Goal: Task Accomplishment & Management: Manage account settings

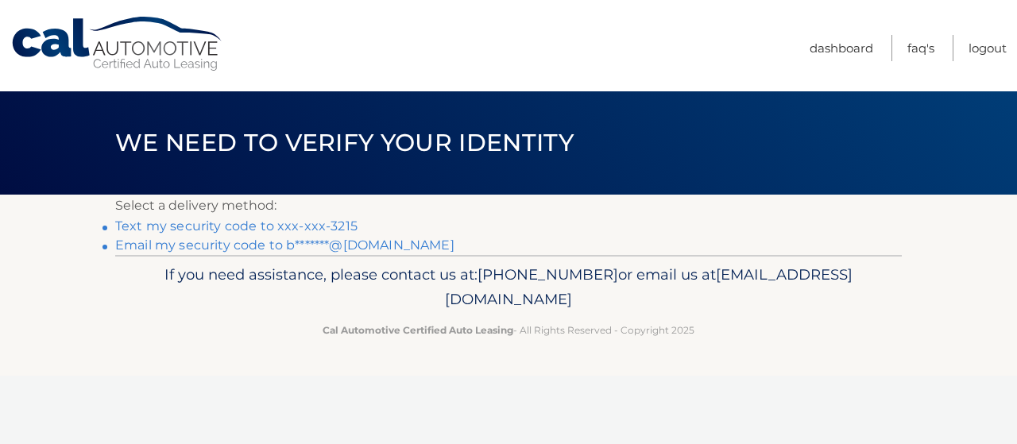
click at [184, 225] on link "Text my security code to xxx-xxx-3215" at bounding box center [236, 226] width 242 height 15
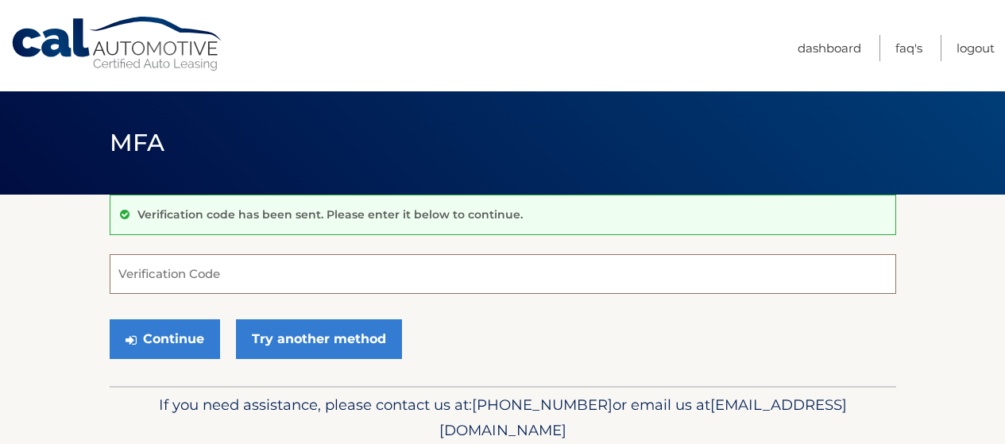
click at [180, 273] on input "Verification Code" at bounding box center [503, 274] width 787 height 40
type input "077084"
click at [192, 360] on div "Continue Try another method" at bounding box center [503, 340] width 787 height 54
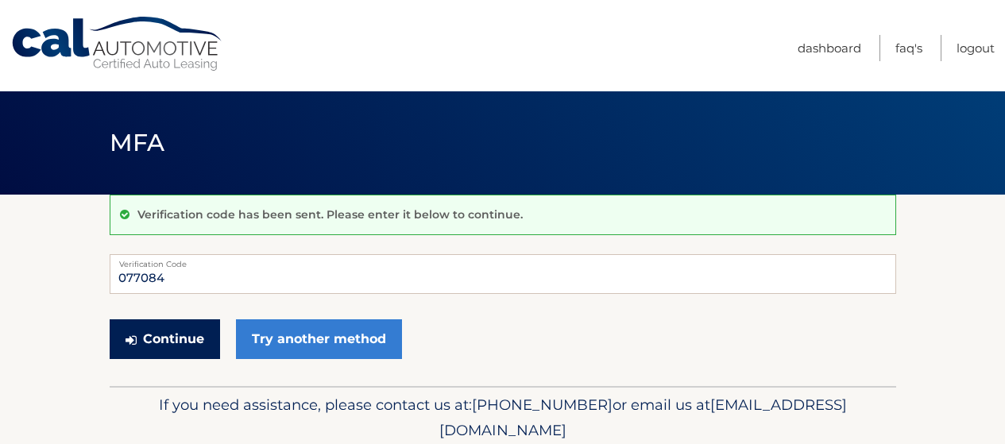
click at [168, 335] on button "Continue" at bounding box center [165, 340] width 110 height 40
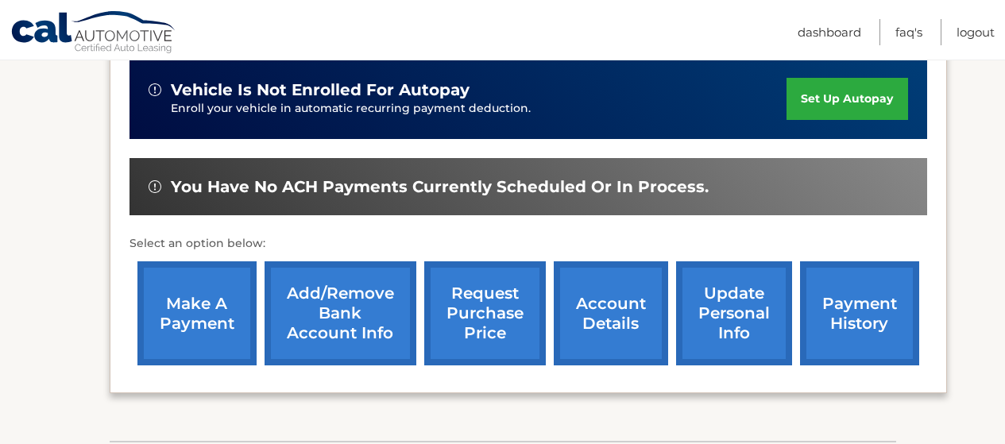
scroll to position [431, 0]
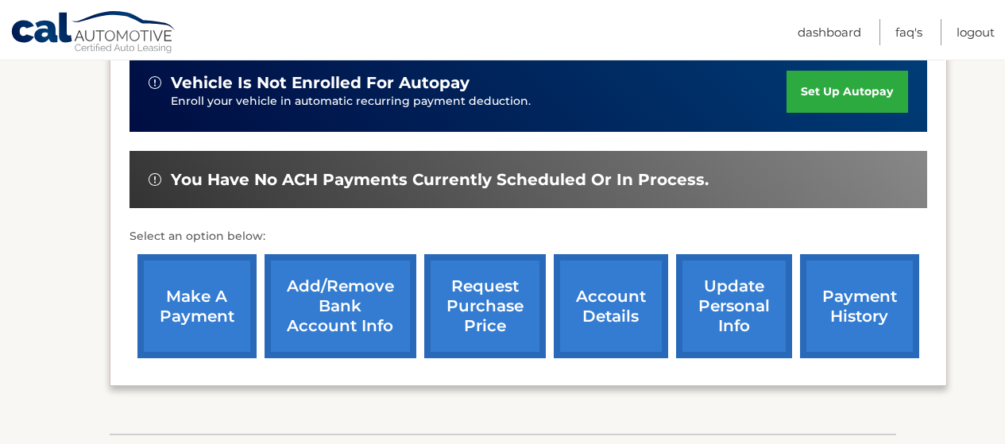
click at [870, 294] on link "payment history" at bounding box center [859, 306] width 119 height 104
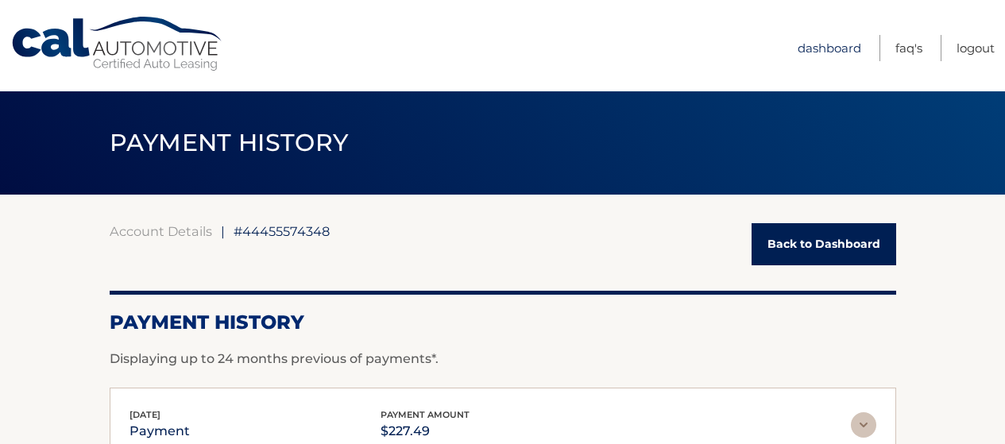
click at [815, 42] on link "Dashboard" at bounding box center [830, 48] width 64 height 26
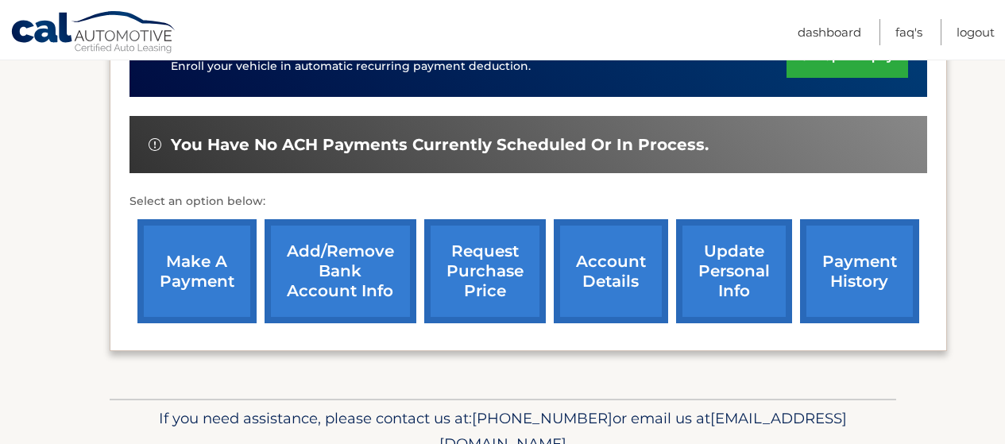
scroll to position [416, 0]
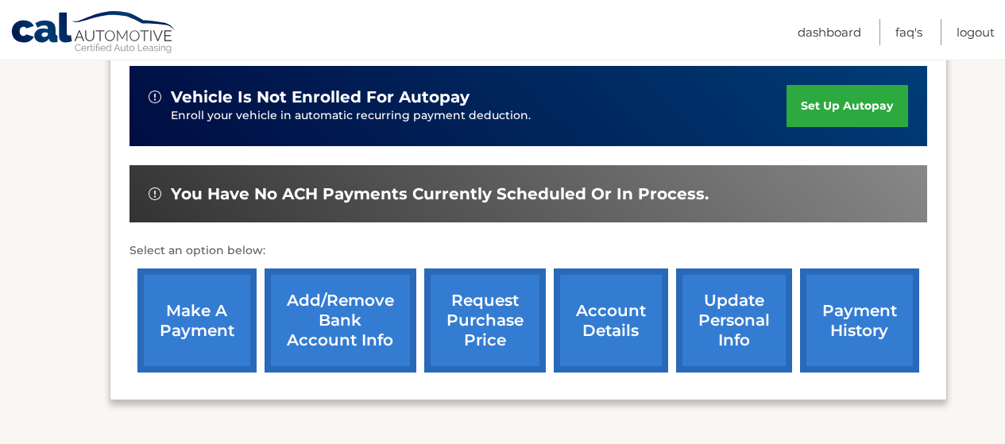
click at [198, 320] on link "make a payment" at bounding box center [196, 321] width 119 height 104
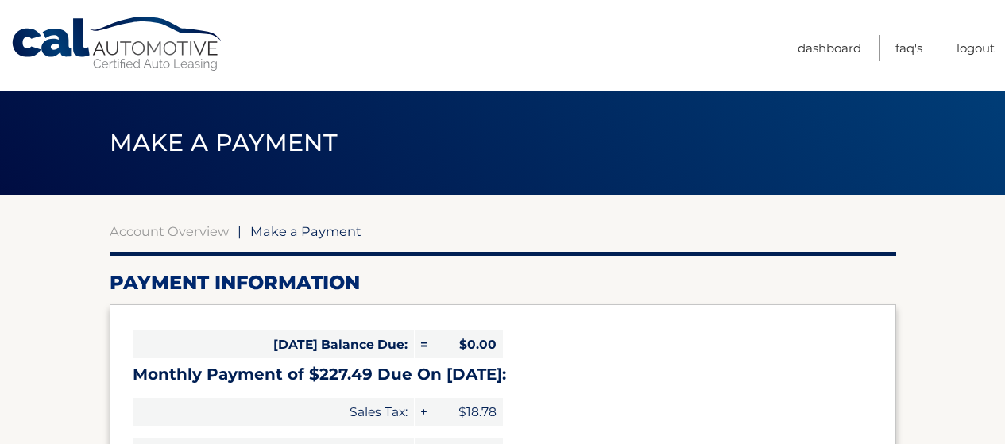
select select "NGNhMGQ1ODMtNGRkNi00ZjdmLTkwMjMtMjZlNTQyMThkMjdk"
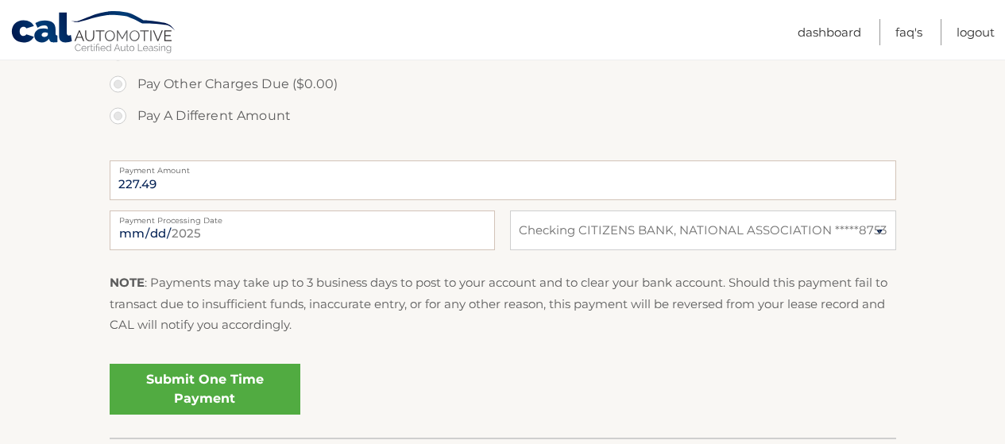
scroll to position [582, 0]
